Goal: Task Accomplishment & Management: Complete application form

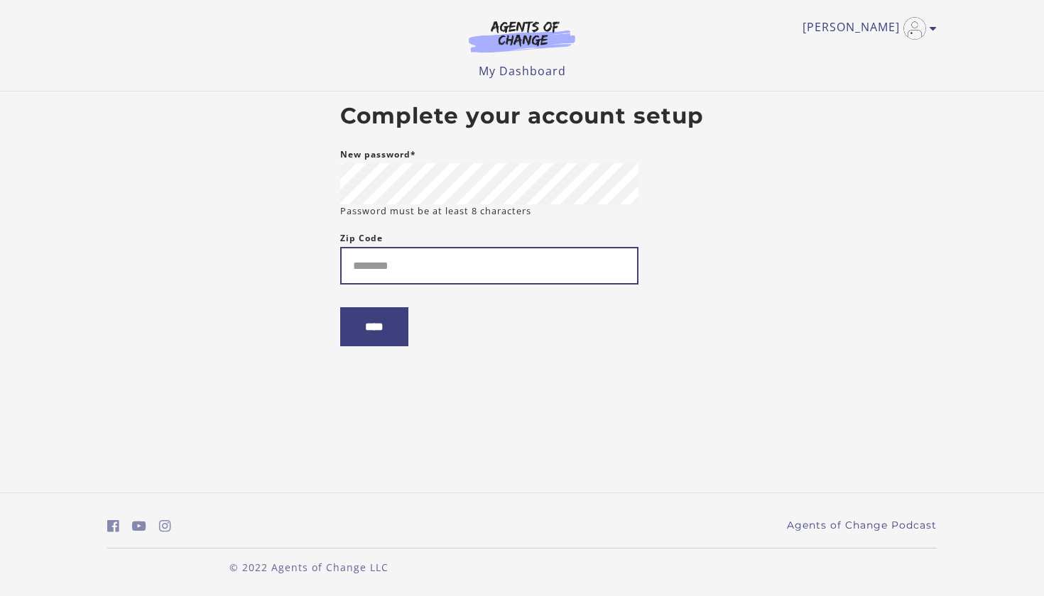
click at [413, 269] on input "Zip Code" at bounding box center [489, 266] width 298 height 38
click at [583, 254] on input "Zip Code" at bounding box center [489, 266] width 298 height 38
type input "*****"
click at [386, 317] on input "****" at bounding box center [374, 326] width 68 height 39
